Goal: Check status: Check status

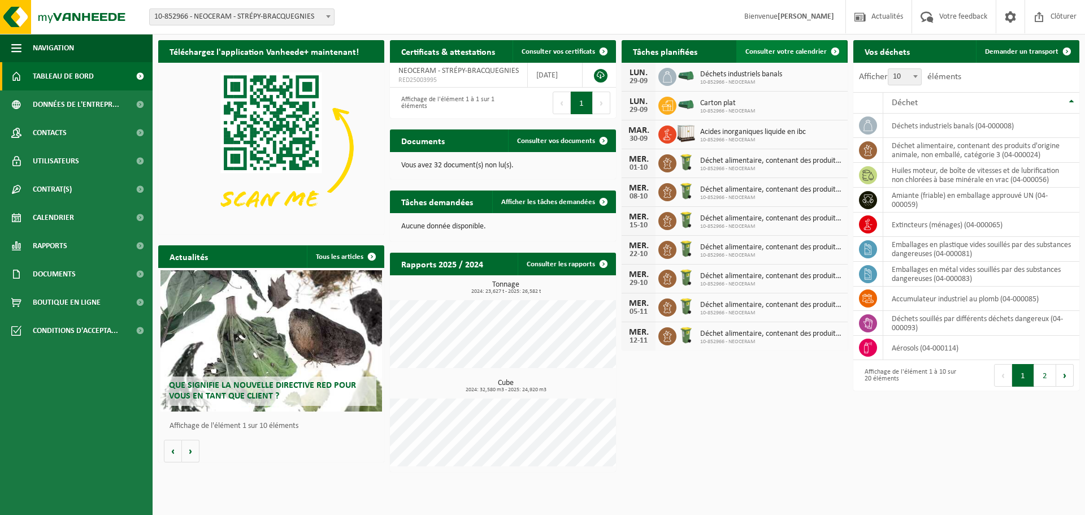
click at [801, 49] on span "Consulter votre calendrier" at bounding box center [785, 51] width 81 height 7
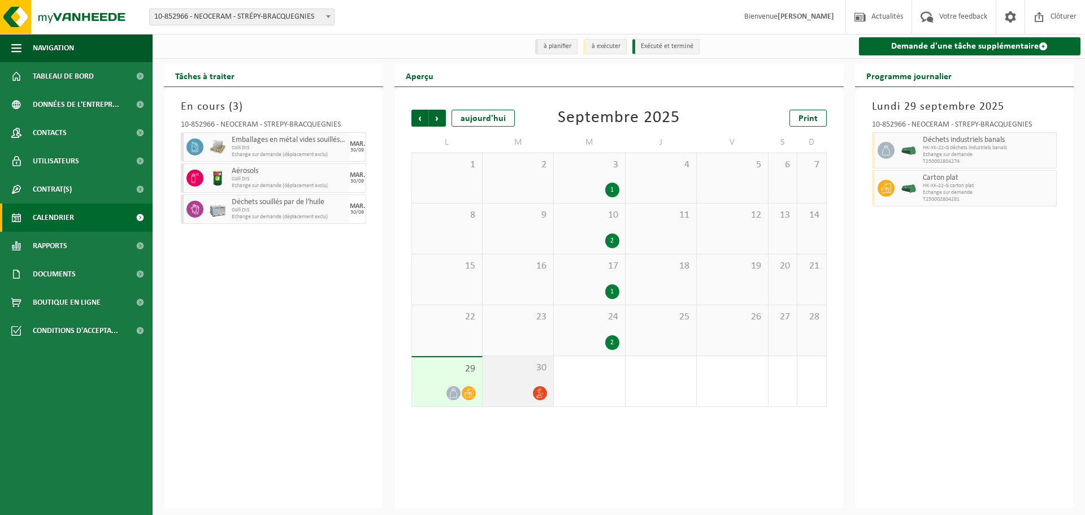
click at [540, 397] on icon at bounding box center [540, 393] width 10 height 10
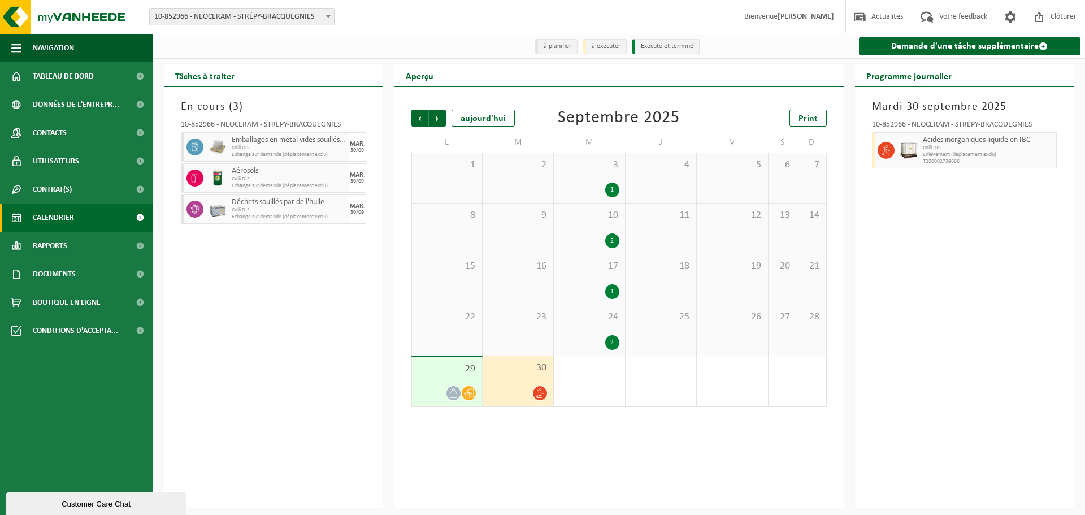
click at [543, 396] on icon at bounding box center [540, 393] width 10 height 10
